Goal: Information Seeking & Learning: Learn about a topic

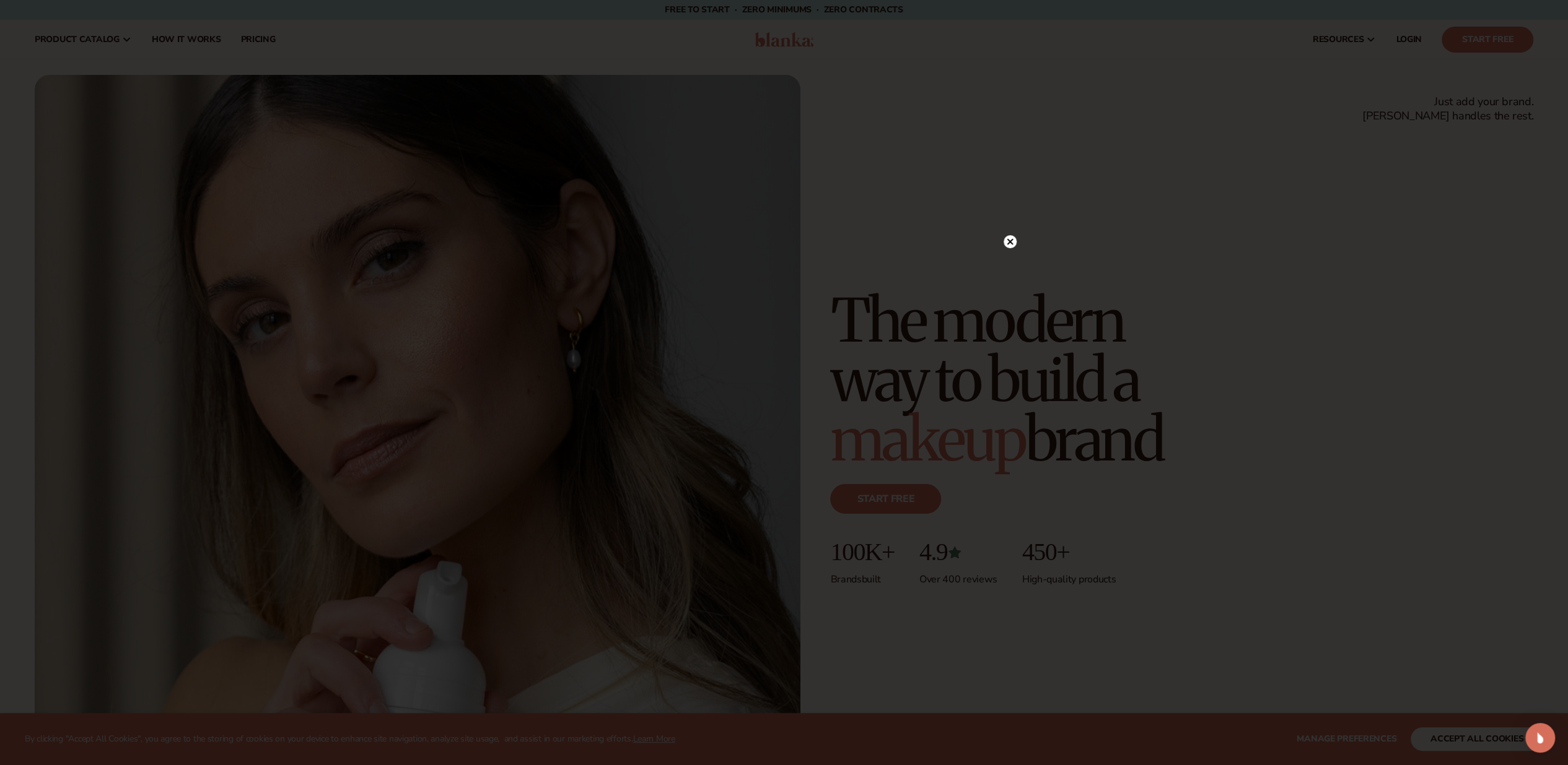
click at [1010, 235] on circle at bounding box center [1010, 241] width 13 height 13
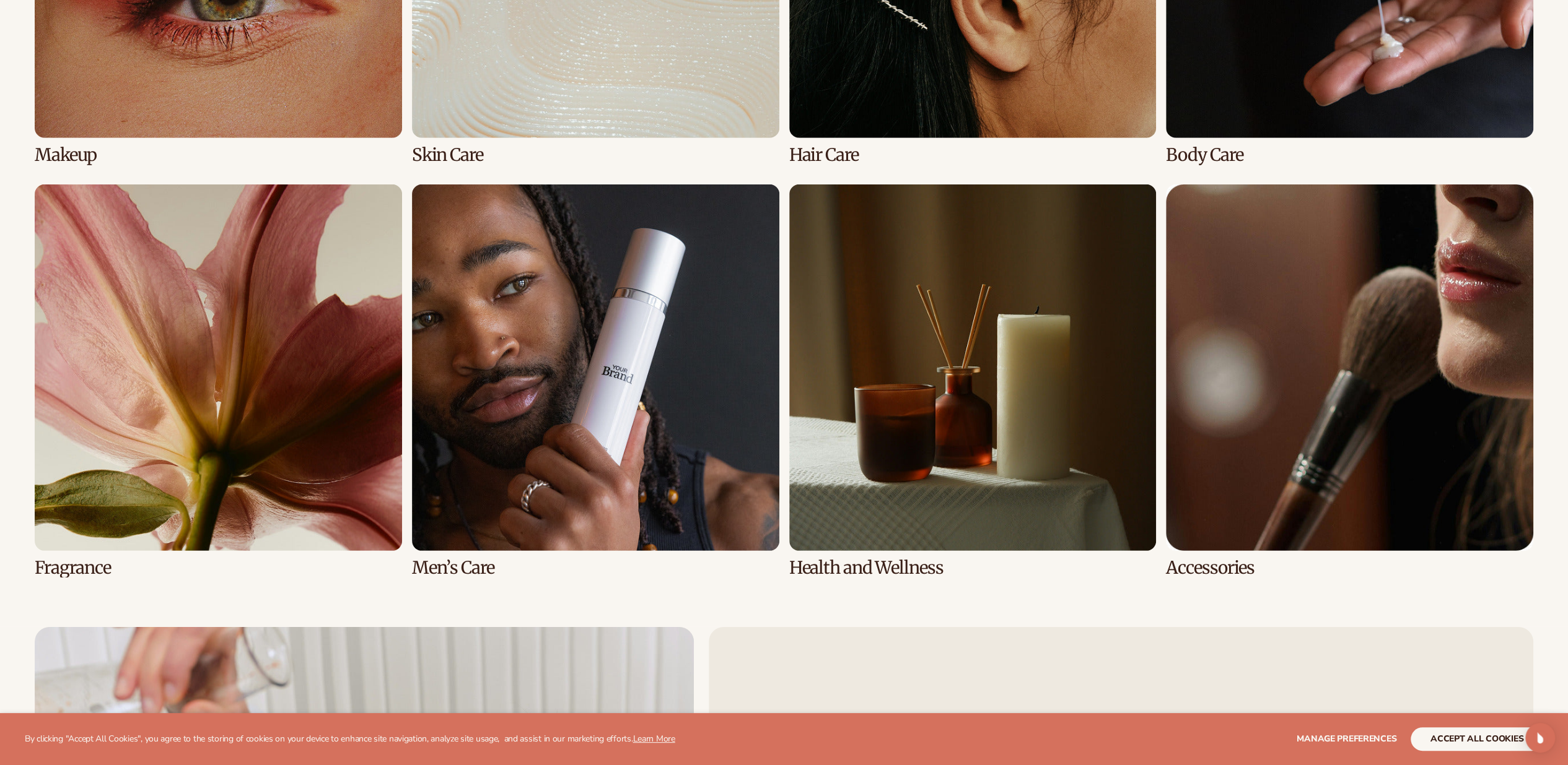
scroll to position [3528, 0]
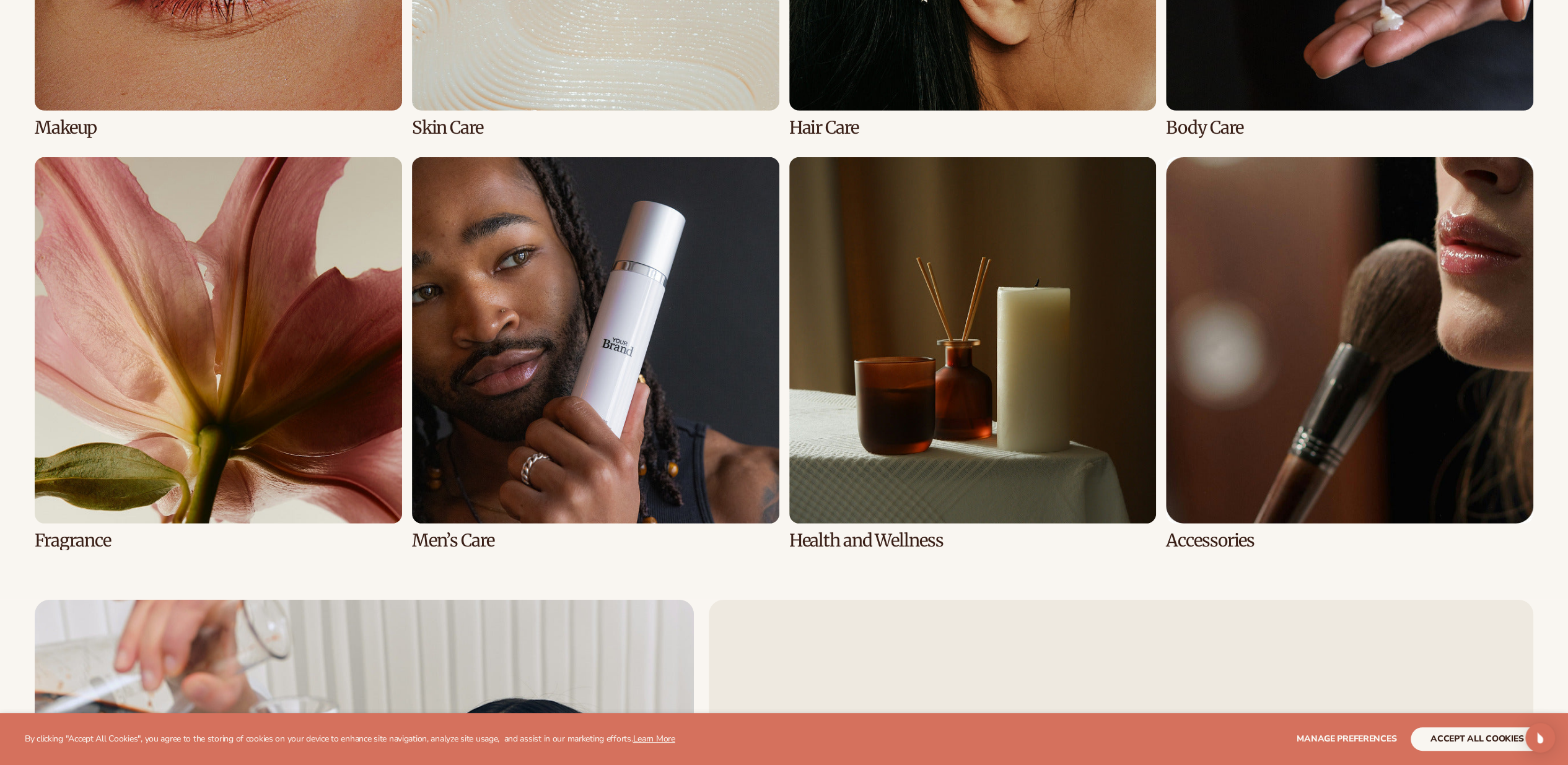
click at [477, 535] on link "6 / 8" at bounding box center [596, 354] width 367 height 394
click at [477, 512] on link "6 / 8" at bounding box center [596, 354] width 367 height 394
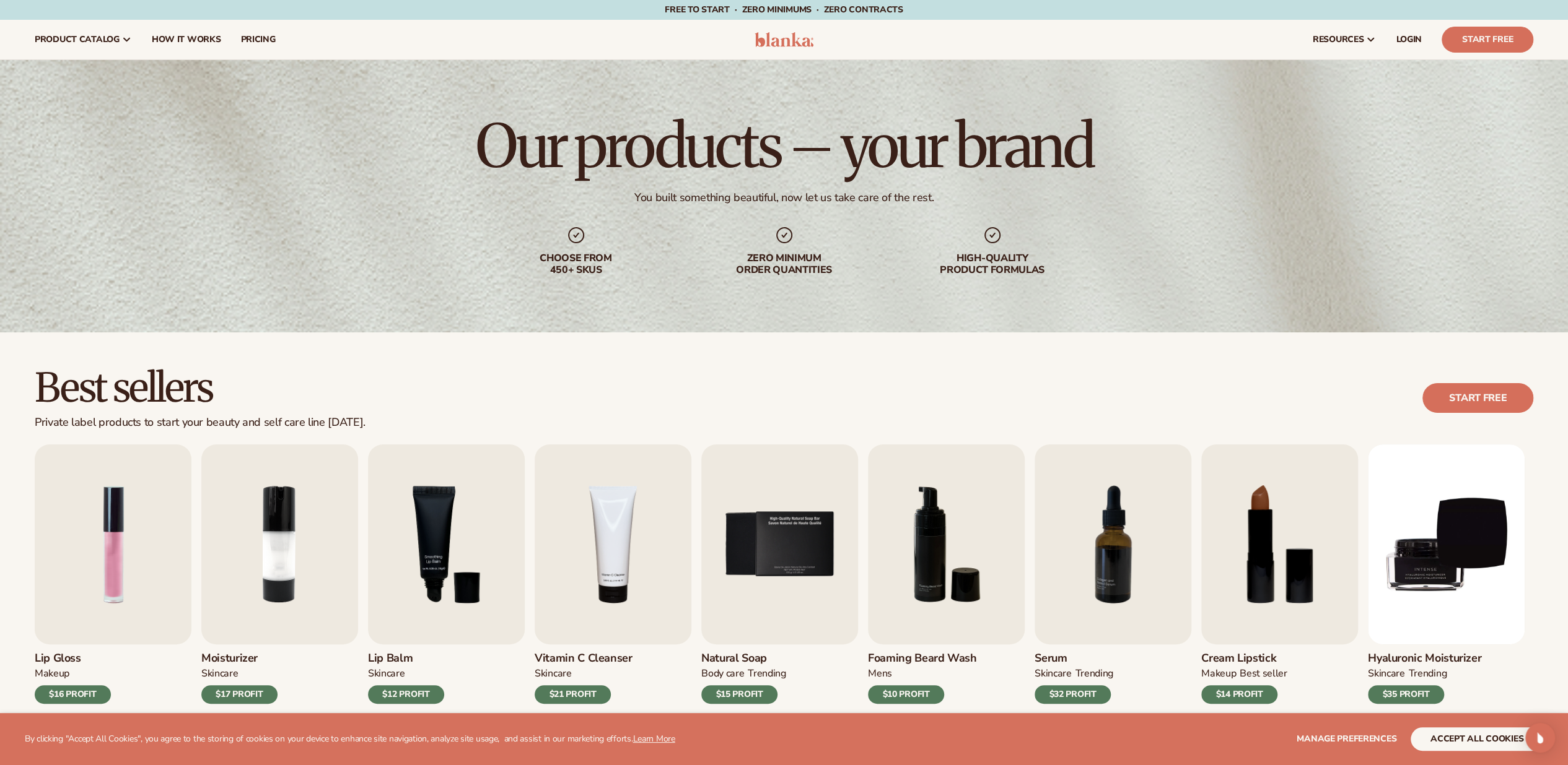
click at [419, 692] on div "$12 PROFIT" at bounding box center [406, 695] width 76 height 19
click at [462, 579] on img "3 / 9" at bounding box center [446, 545] width 157 height 200
click at [449, 540] on img "3 / 9" at bounding box center [446, 545] width 157 height 200
click at [1488, 743] on button "accept all cookies" at bounding box center [1477, 739] width 133 height 23
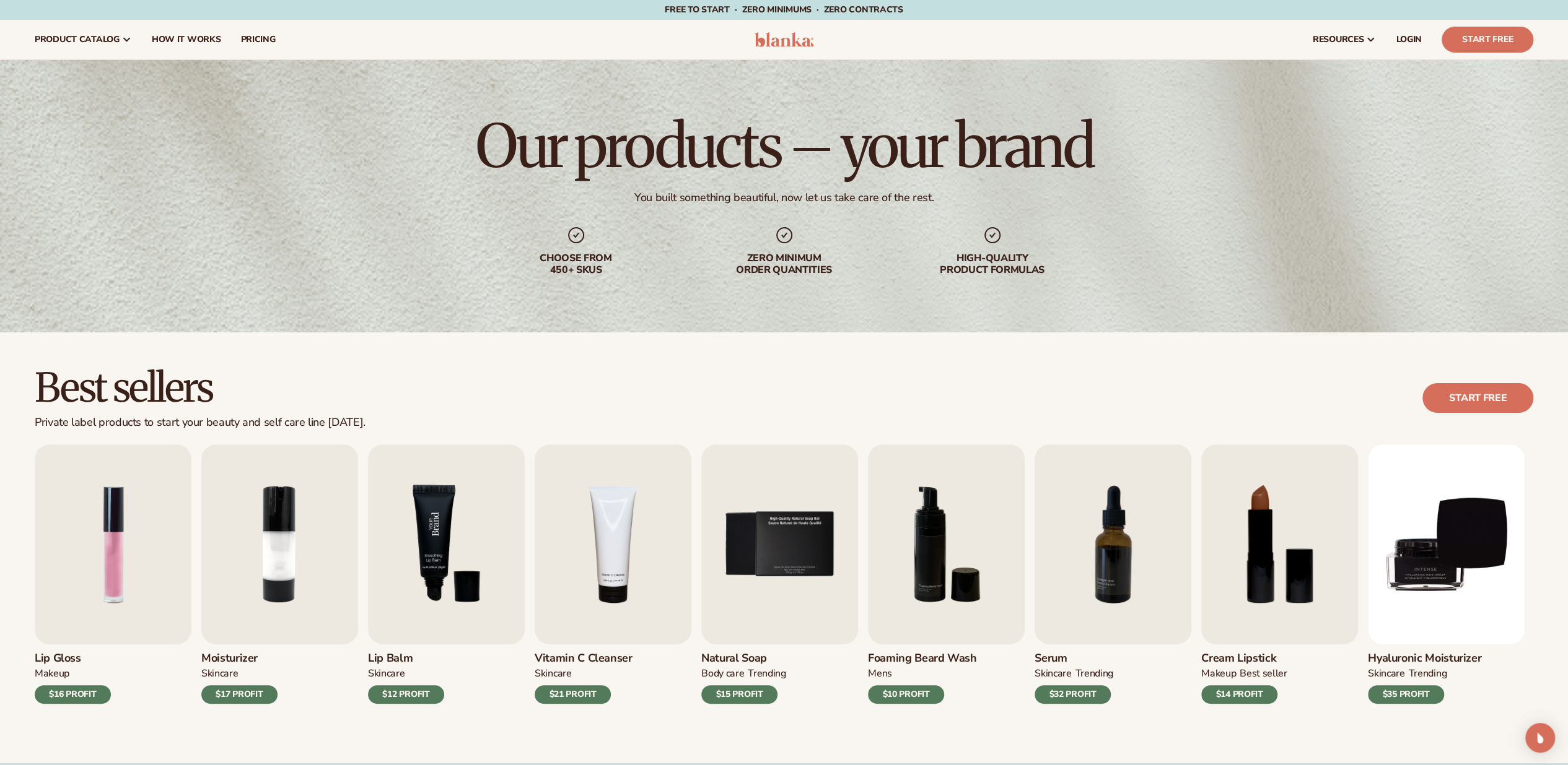
click at [441, 569] on img "3 / 9" at bounding box center [446, 545] width 157 height 200
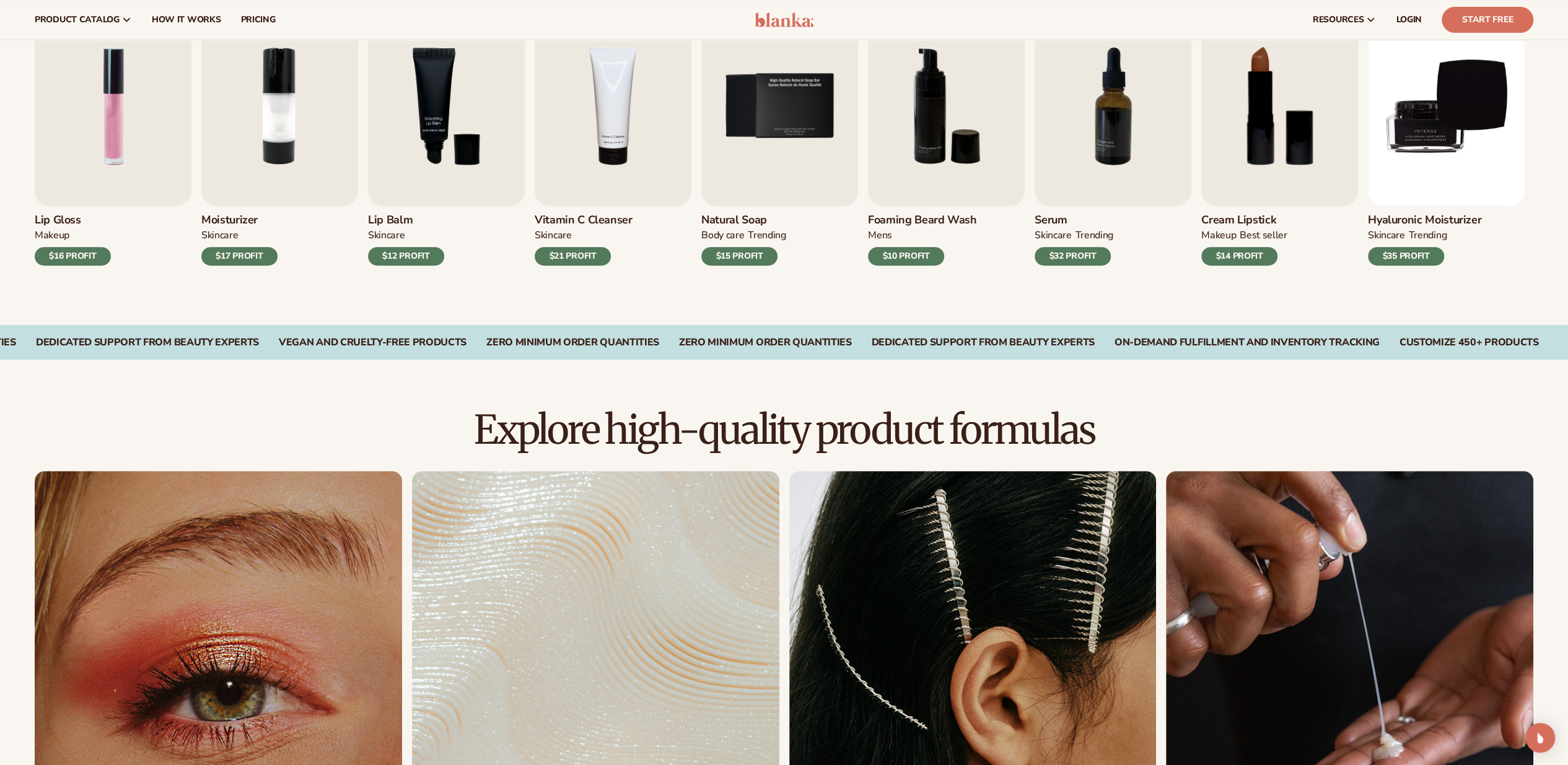
scroll to position [437, 0]
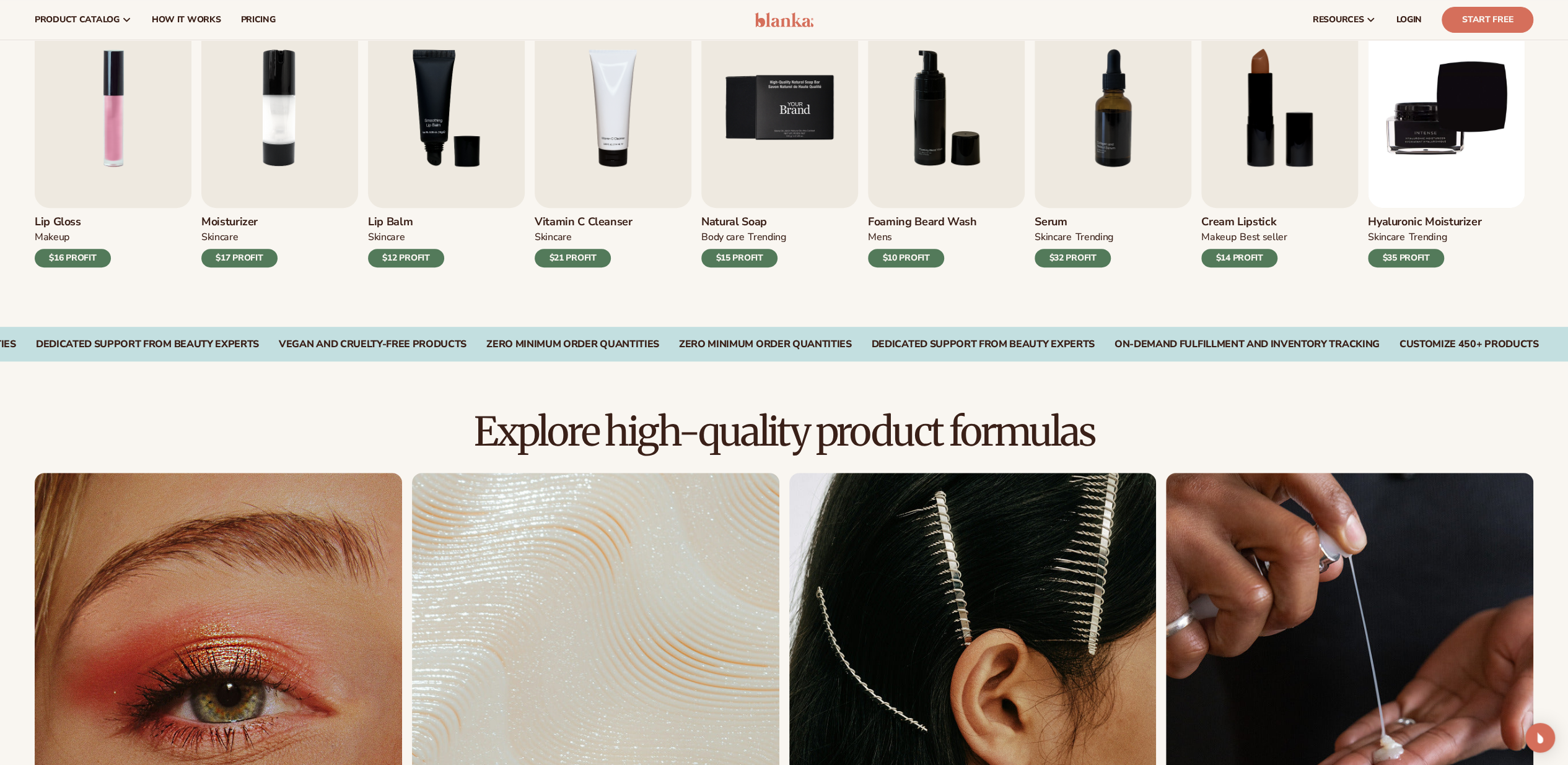
click at [813, 183] on img "5 / 9" at bounding box center [779, 108] width 157 height 200
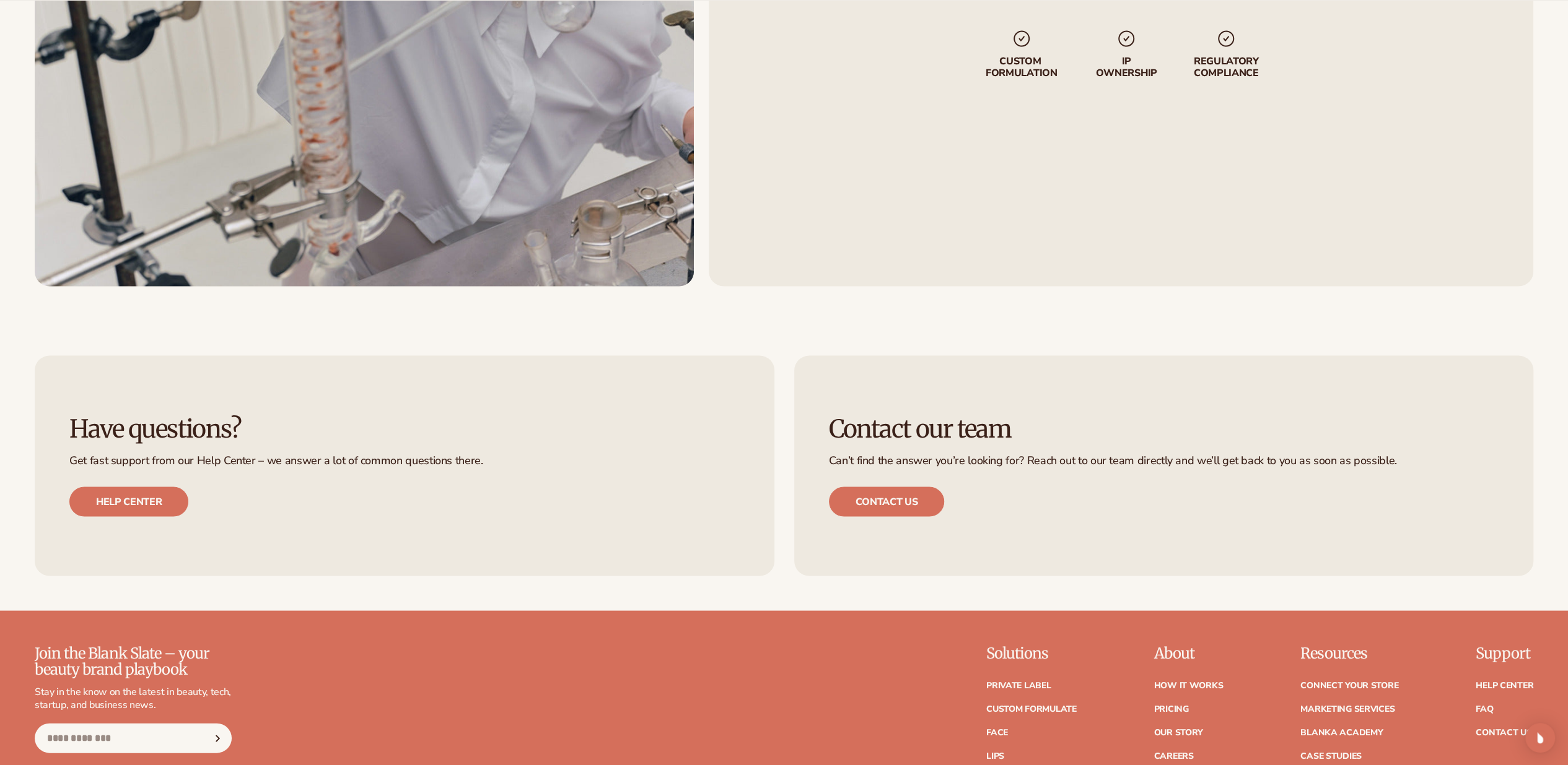
scroll to position [2418, 0]
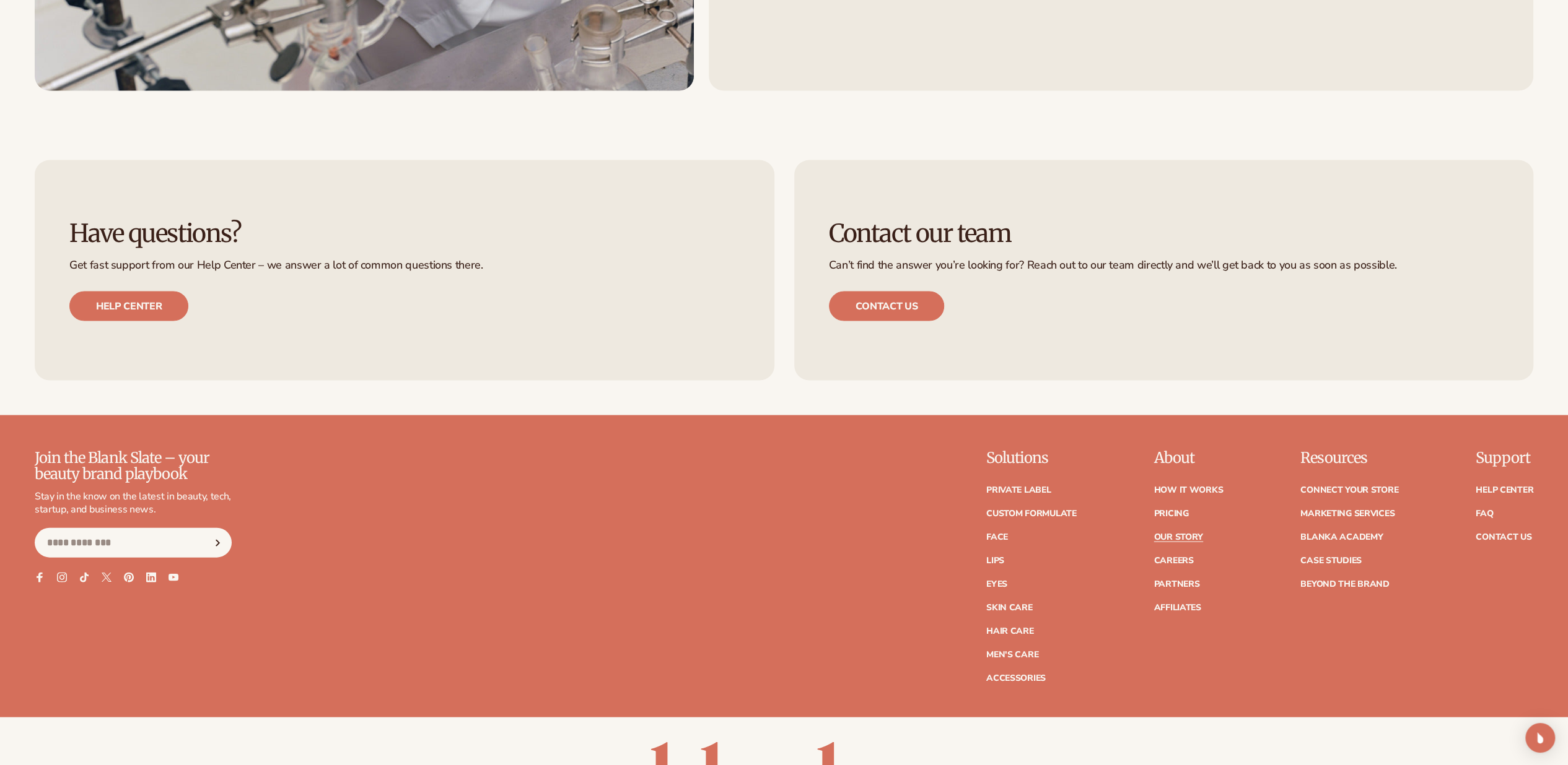
click at [1192, 538] on link "Our Story" at bounding box center [1178, 537] width 49 height 9
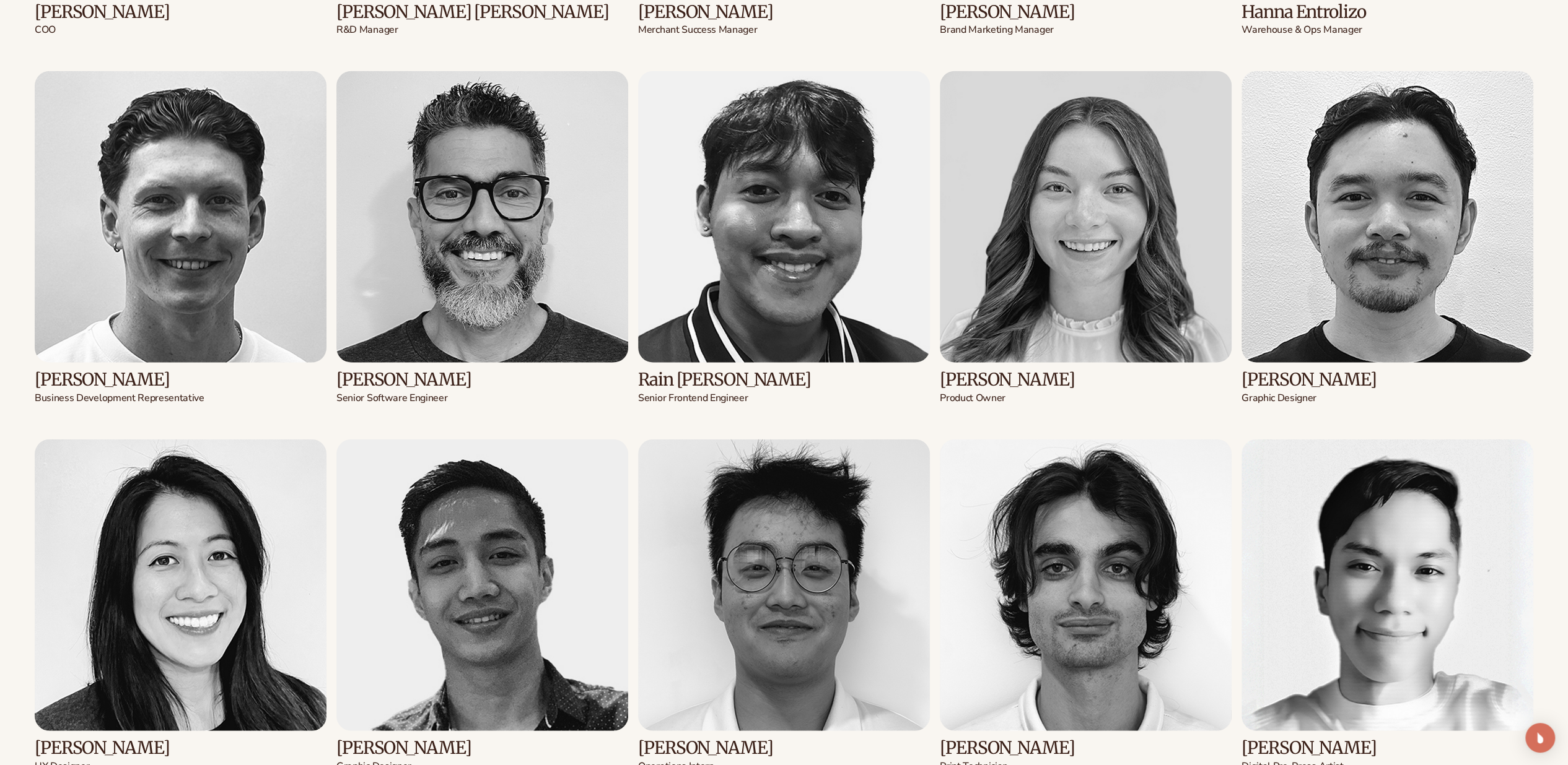
scroll to position [2910, 0]
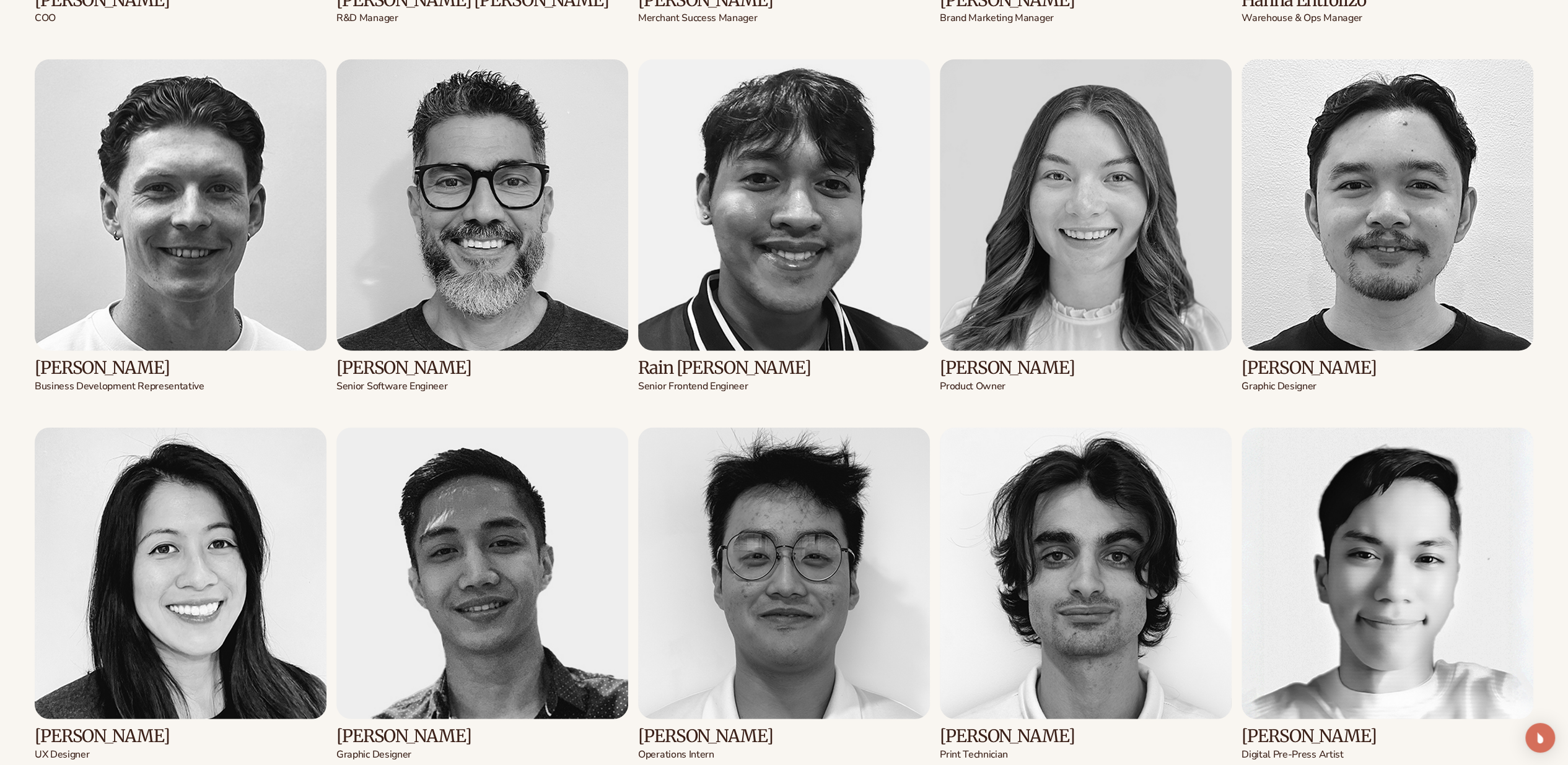
click at [404, 396] on div "Kaylee Lieffers Co-founder & CEO Adam Chuntz Co-founder & CMO" at bounding box center [784, 125] width 1498 height 2006
click at [478, 282] on img at bounding box center [483, 205] width 292 height 291
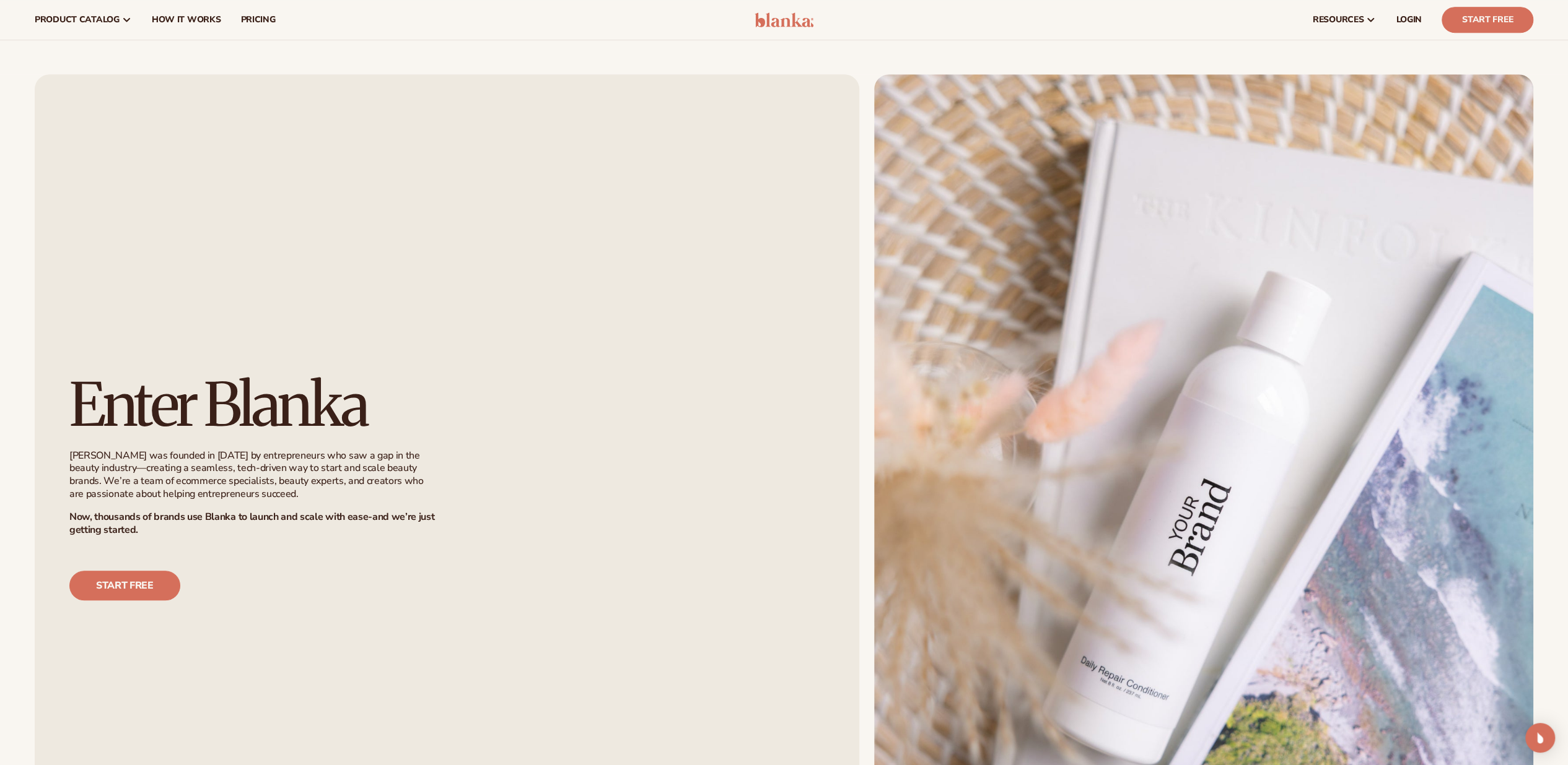
scroll to position [845, 0]
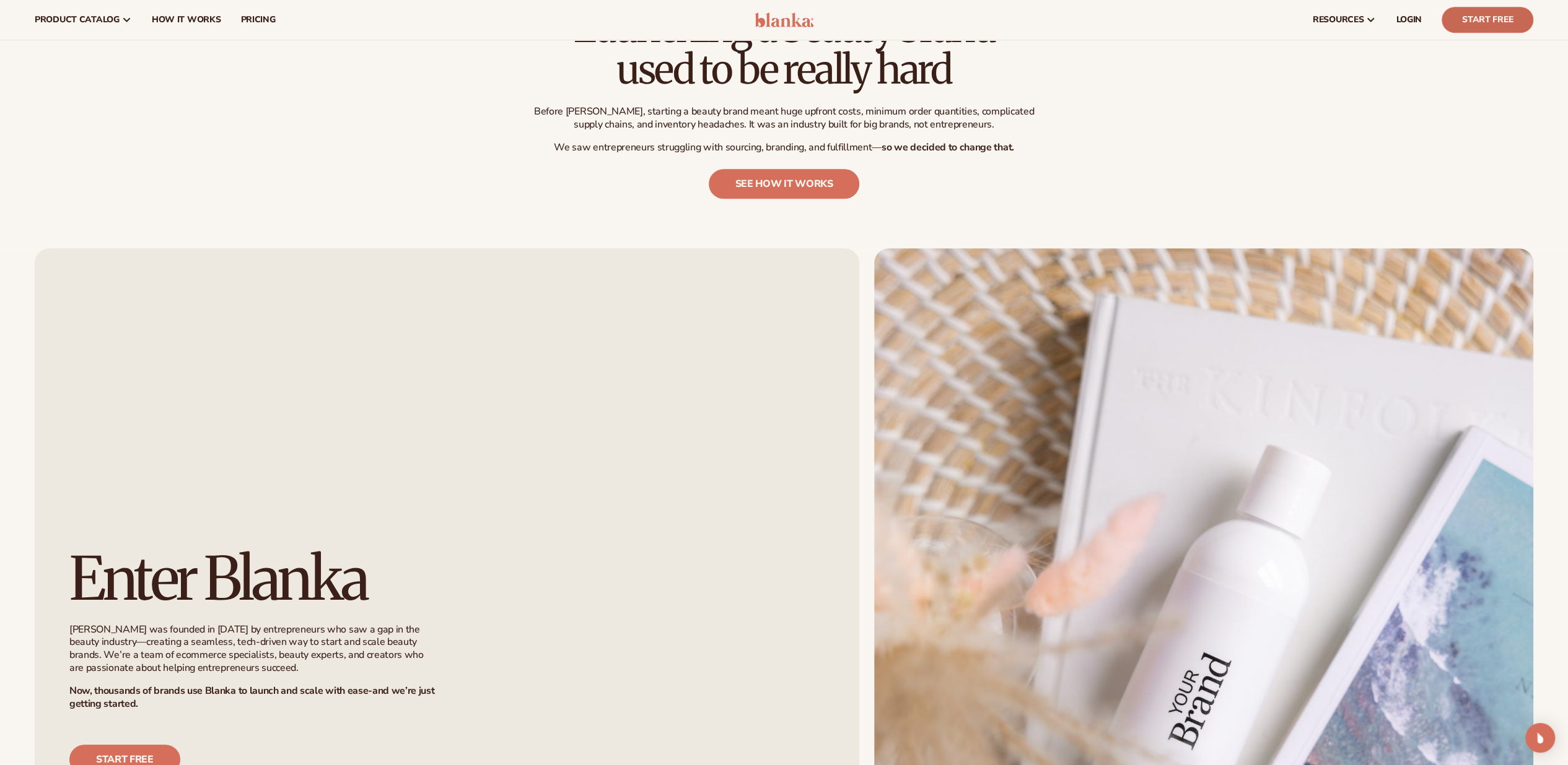
click at [1483, 15] on link "Start Free" at bounding box center [1487, 20] width 91 height 26
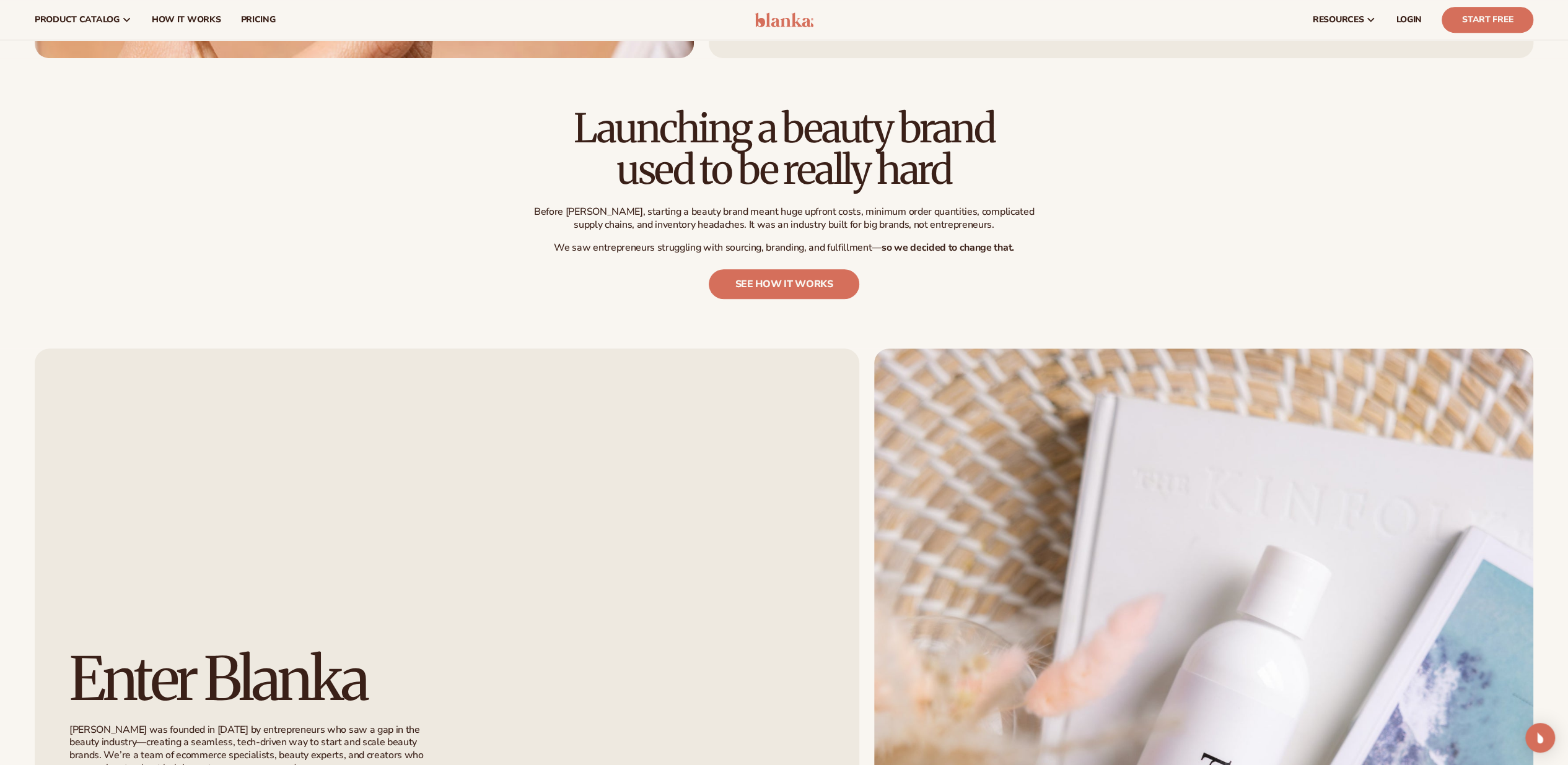
scroll to position [660, 0]
